Goal: Navigation & Orientation: Find specific page/section

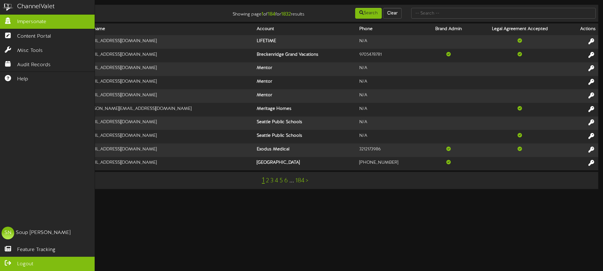
click at [12, 263] on icon at bounding box center [8, 262] width 16 height 5
